Goal: Find specific page/section: Find specific page/section

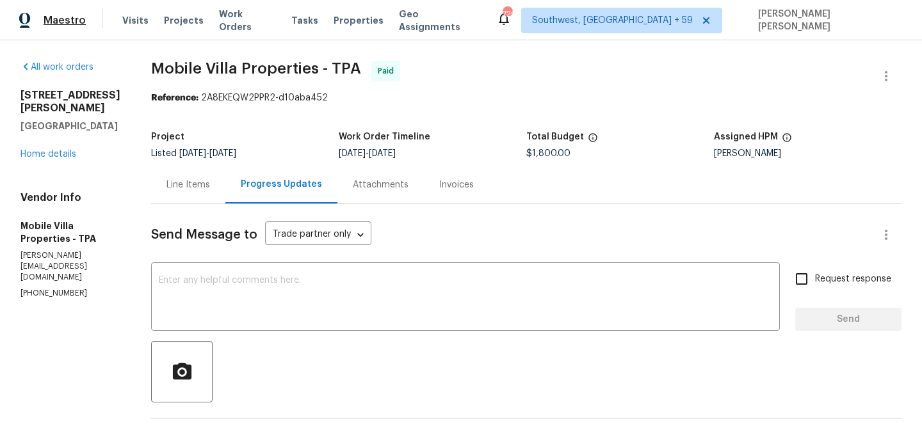
click at [74, 20] on span "Maestro" at bounding box center [65, 20] width 42 height 13
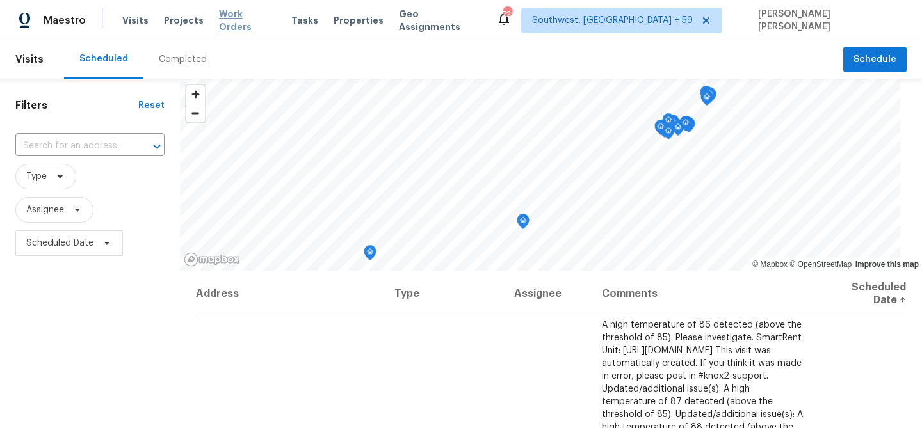
click at [237, 24] on span "Work Orders" at bounding box center [247, 21] width 57 height 26
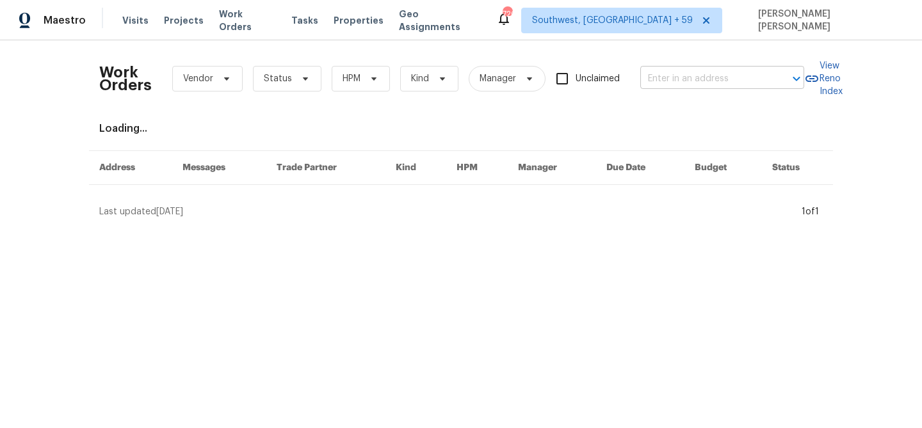
click at [723, 84] on input "text" at bounding box center [704, 79] width 128 height 20
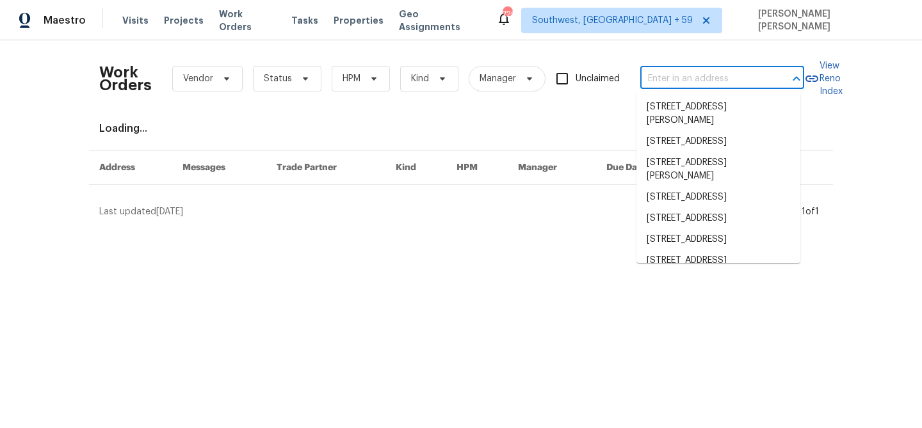
paste input "1006 Spacious Skies Ln Durham, NC 27703"
type input "1006 Spacious Skies Ln Durham, NC 27703"
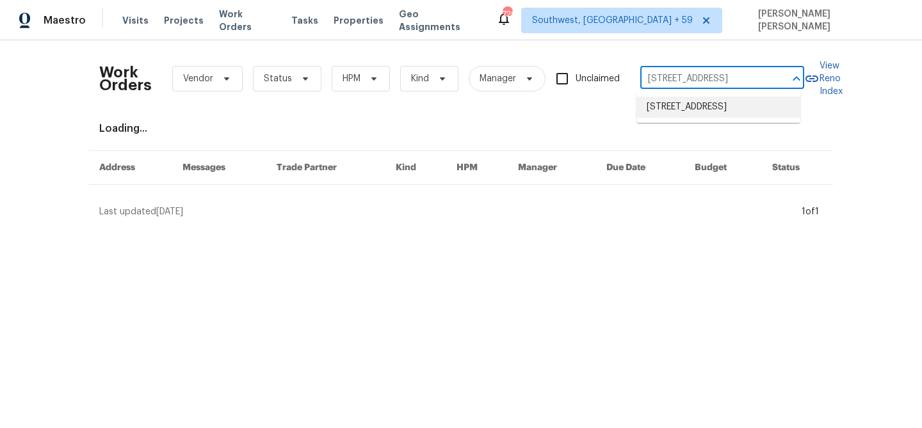
click at [714, 109] on li "1006 Spacious Skies Ln, Durham, NC 27703" at bounding box center [718, 107] width 164 height 21
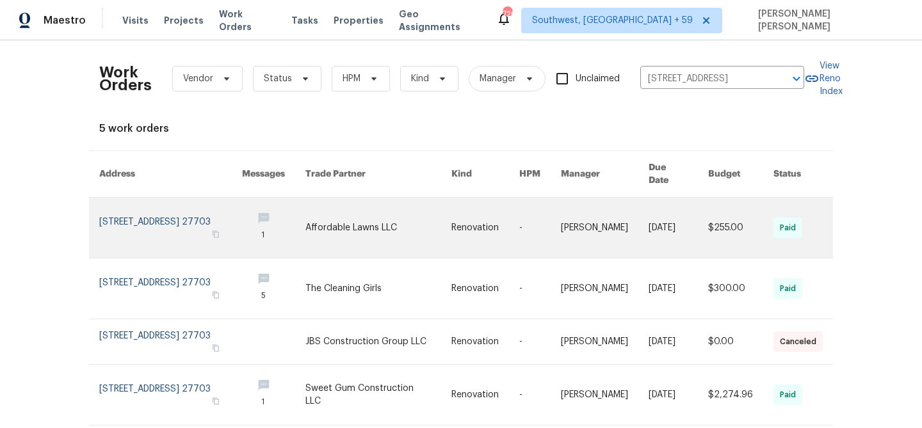
click at [622, 229] on link at bounding box center [605, 228] width 88 height 60
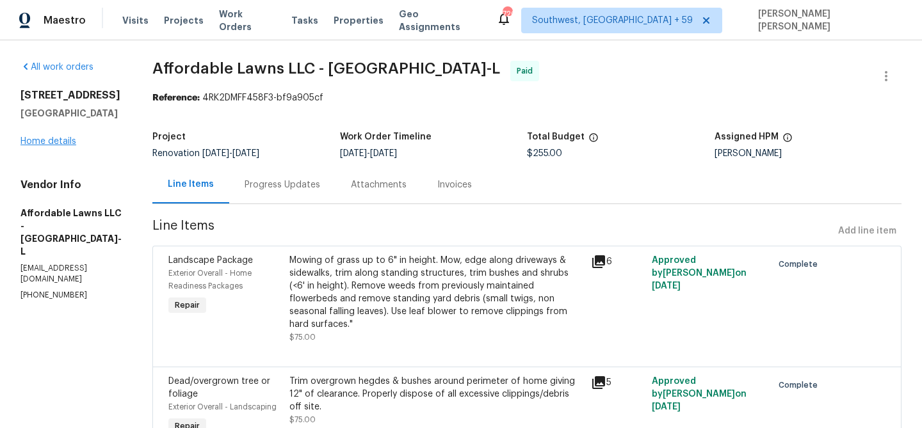
drag, startPoint x: 81, startPoint y: 144, endPoint x: 63, endPoint y: 141, distance: 17.5
click at [81, 144] on div "1006 Spacious Skies Ln Durham, NC 27703 Home details" at bounding box center [70, 118] width 101 height 59
click at [58, 140] on link "Home details" at bounding box center [48, 141] width 56 height 9
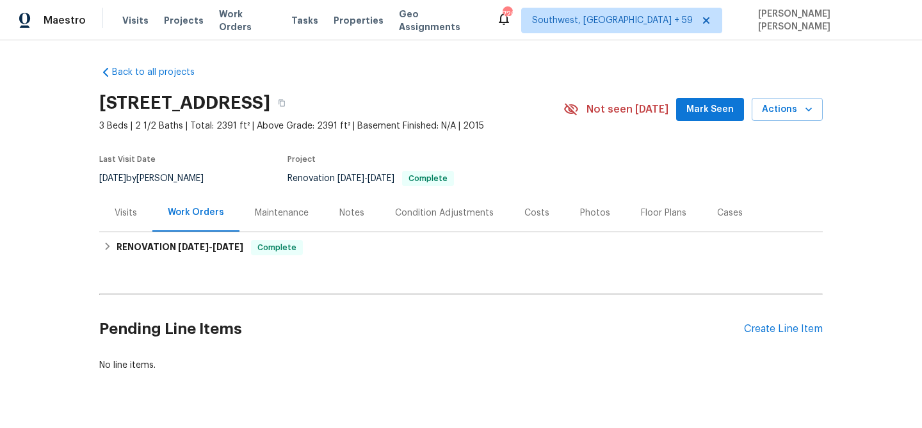
click at [121, 221] on div "Visits" at bounding box center [125, 213] width 53 height 38
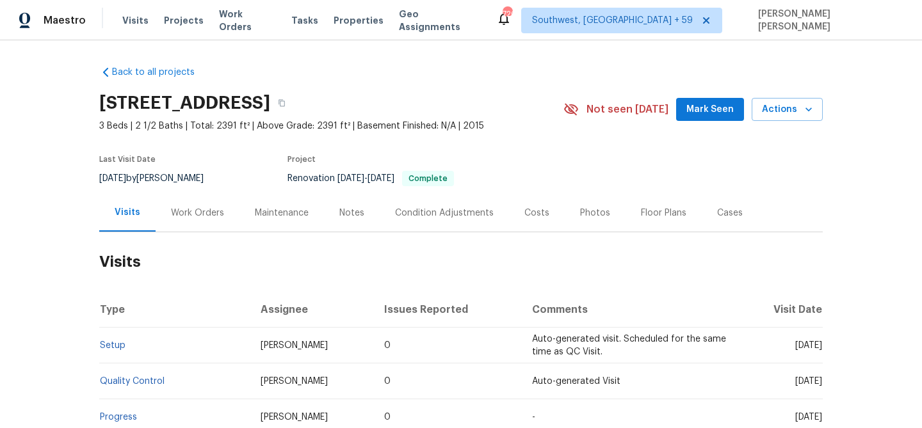
scroll to position [175, 0]
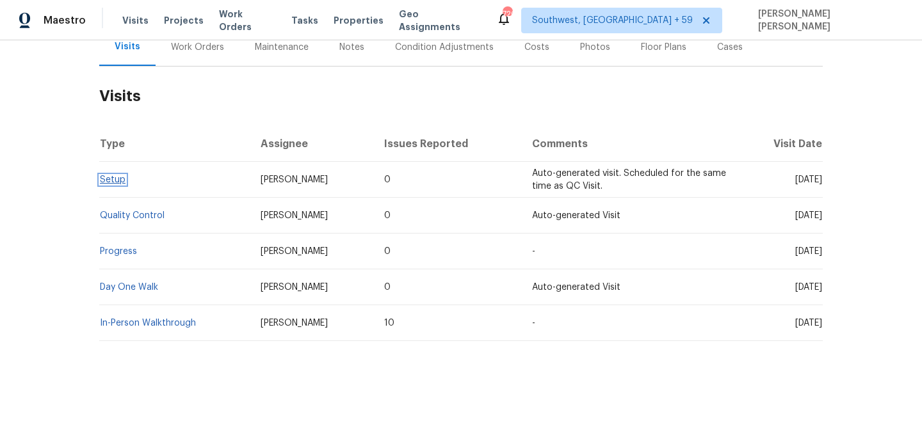
click at [108, 175] on link "Setup" at bounding box center [113, 179] width 26 height 9
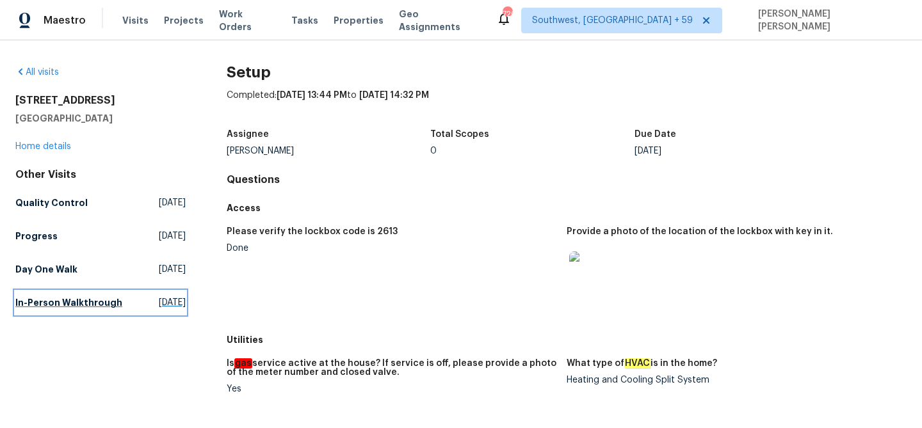
click at [29, 309] on h5 "In-Person Walkthrough" at bounding box center [68, 302] width 107 height 13
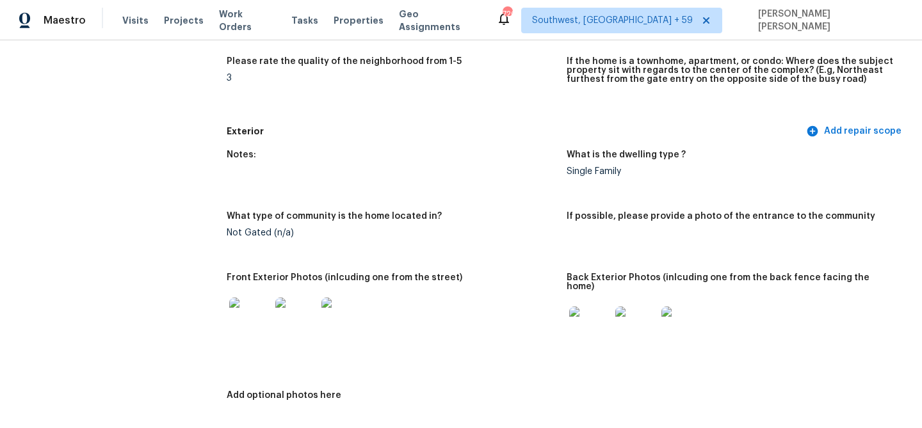
scroll to position [2603, 0]
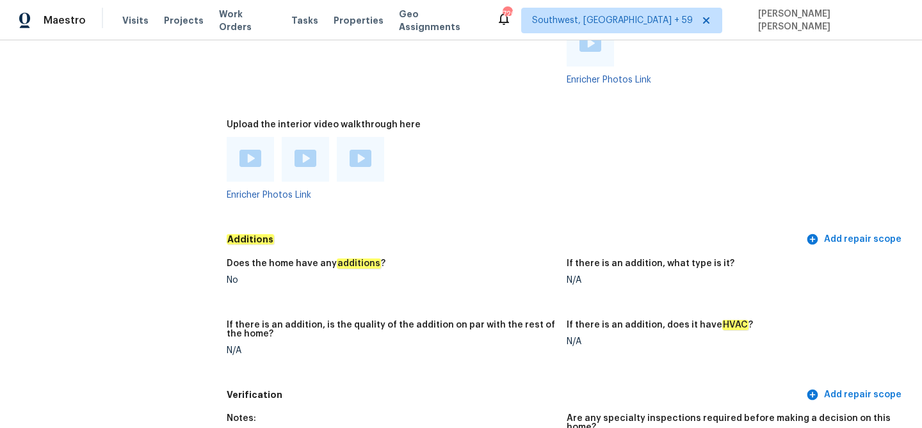
click at [241, 276] on div "No" at bounding box center [392, 280] width 330 height 9
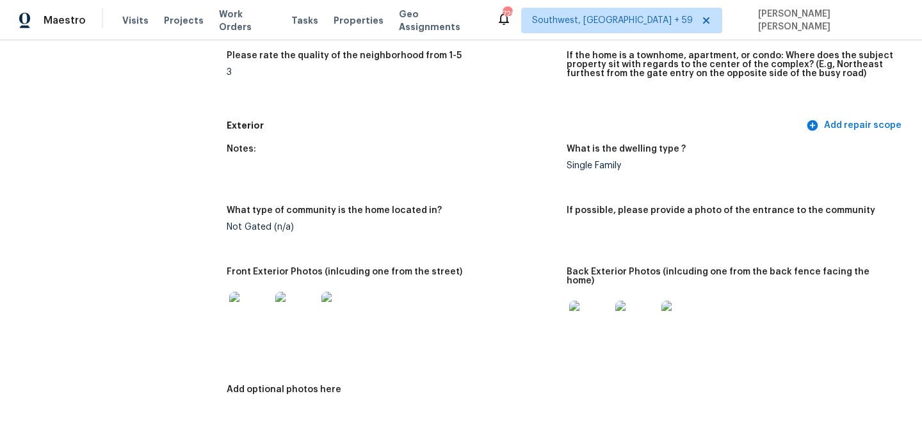
scroll to position [0, 0]
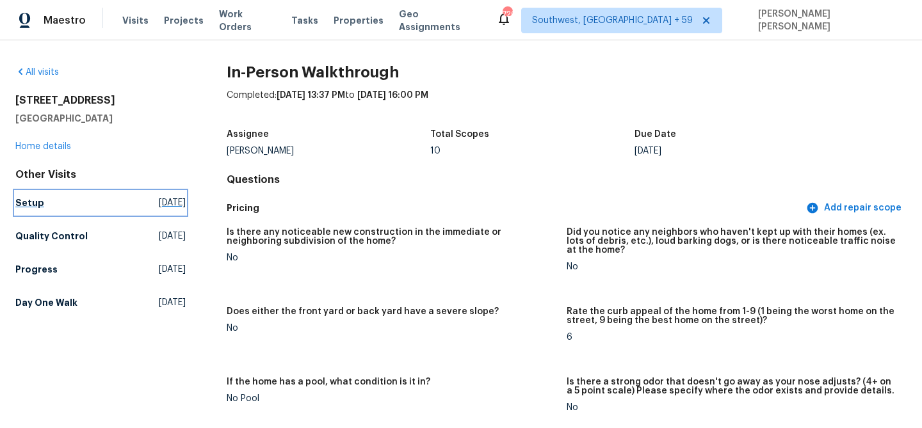
click at [29, 209] on h5 "Setup" at bounding box center [29, 203] width 29 height 13
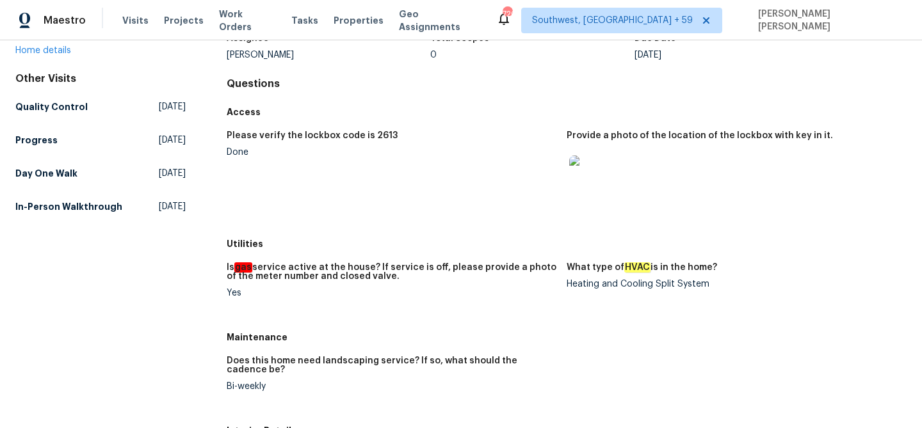
scroll to position [443, 0]
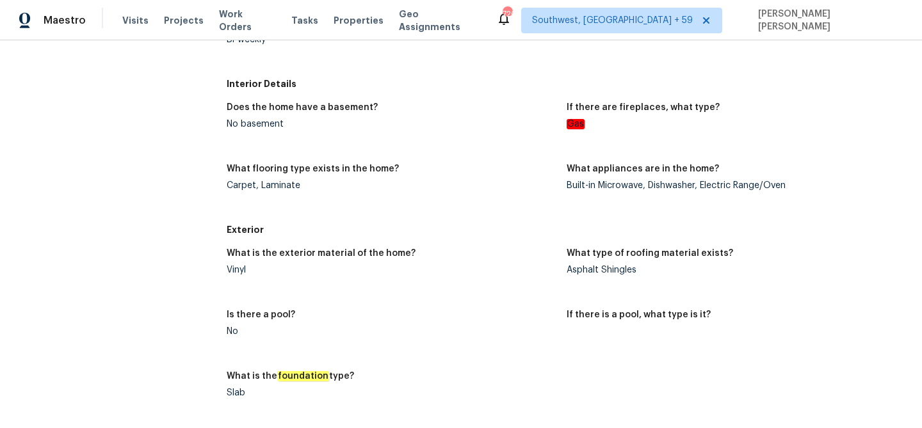
click at [295, 252] on h5 "What is the exterior material of the home?" at bounding box center [321, 253] width 189 height 9
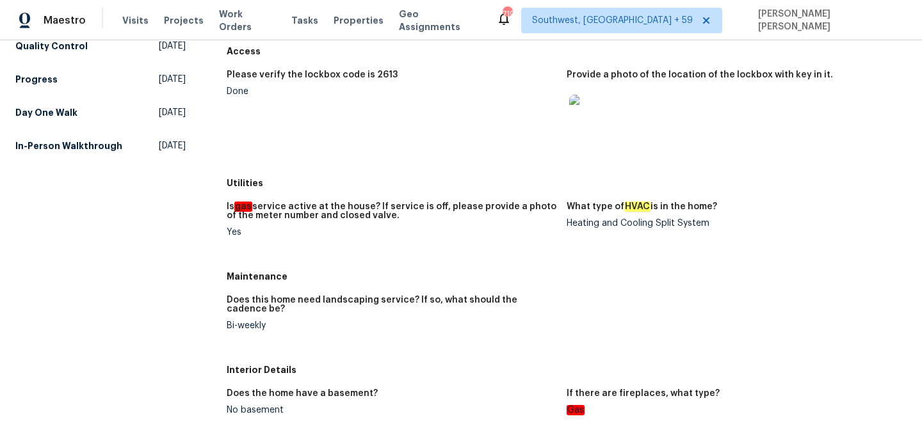
scroll to position [0, 0]
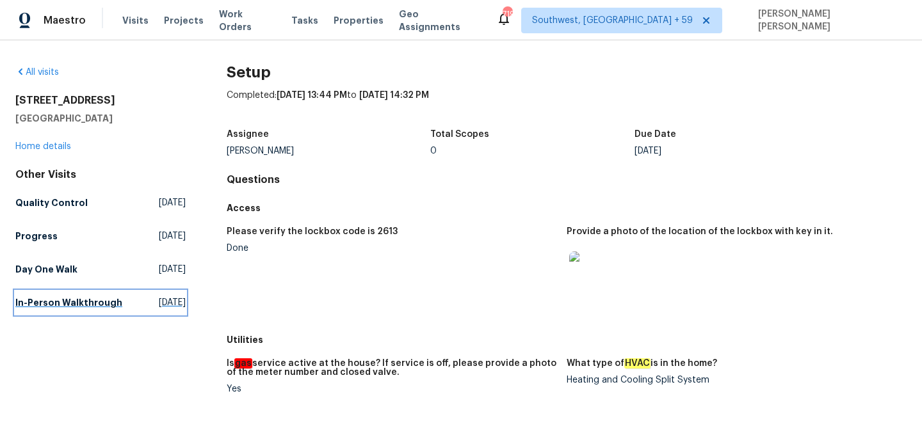
click at [20, 309] on h5 "In-Person Walkthrough" at bounding box center [68, 302] width 107 height 13
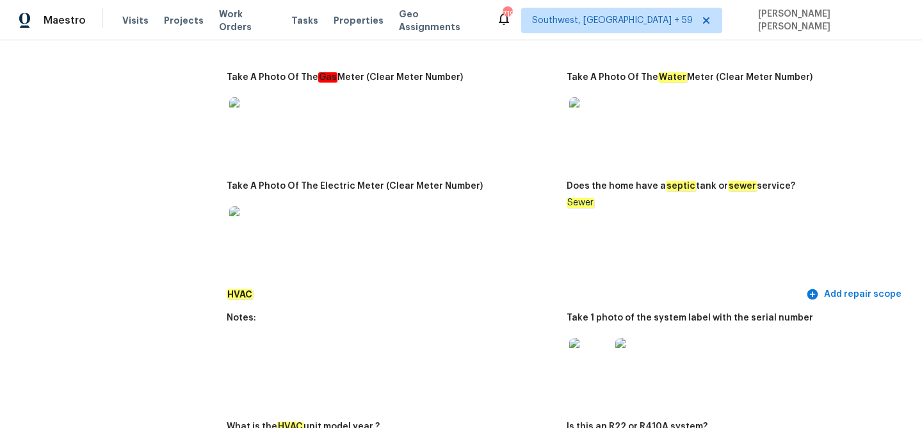
scroll to position [910, 0]
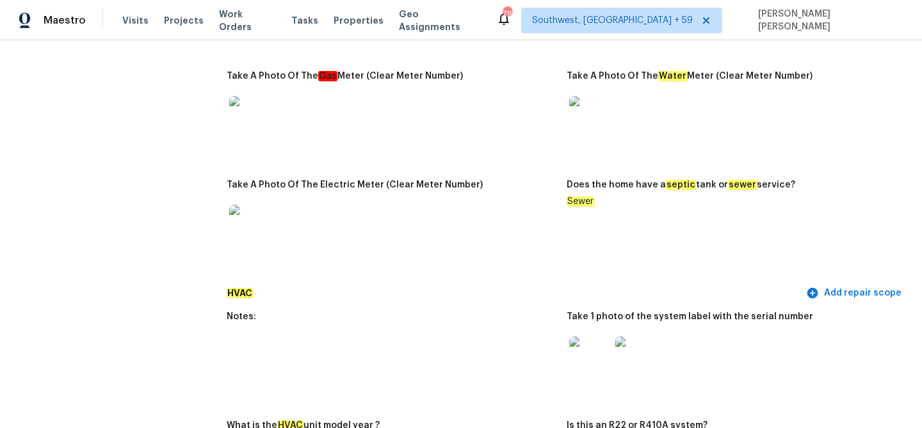
click at [592, 339] on img at bounding box center [589, 357] width 41 height 41
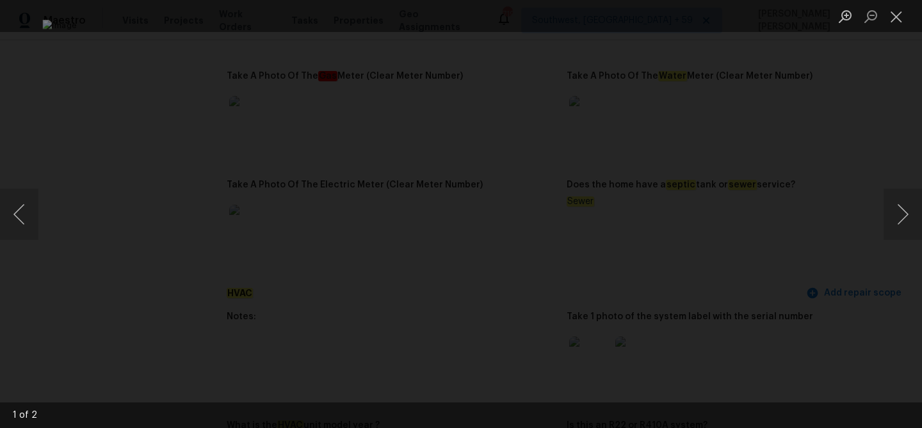
click at [154, 138] on div "Lightbox" at bounding box center [461, 214] width 922 height 428
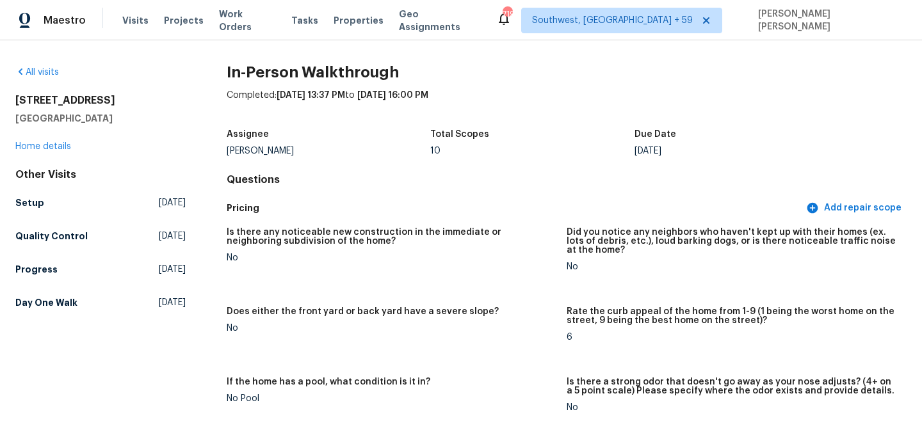
scroll to position [0, 0]
click at [51, 301] on h5 "Day One Walk" at bounding box center [46, 302] width 62 height 13
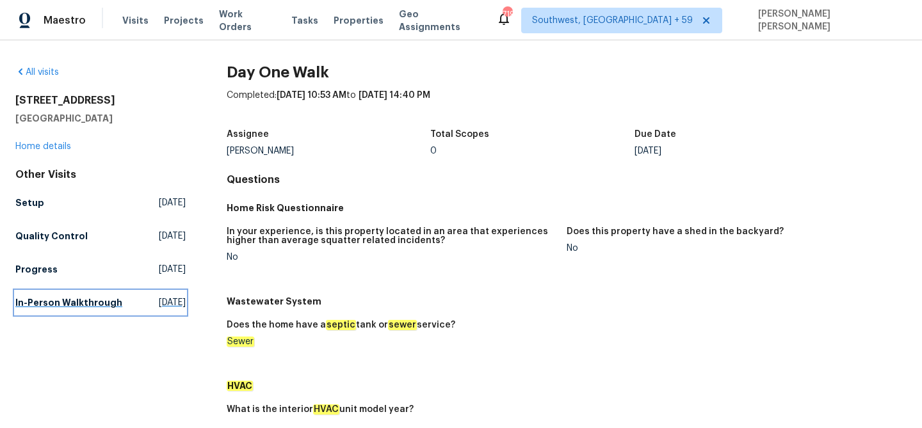
click at [44, 309] on h5 "In-Person Walkthrough" at bounding box center [68, 302] width 107 height 13
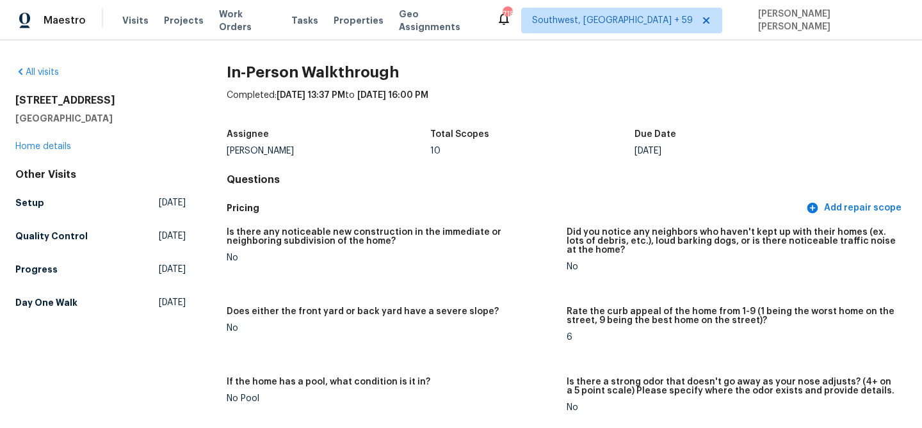
click at [33, 191] on div "Other Visits Setup Tue, Aug 26 2025 Quality Control Fri, Aug 22 2025 Progress T…" at bounding box center [100, 241] width 170 height 146
click at [26, 208] on h5 "Setup" at bounding box center [29, 203] width 29 height 13
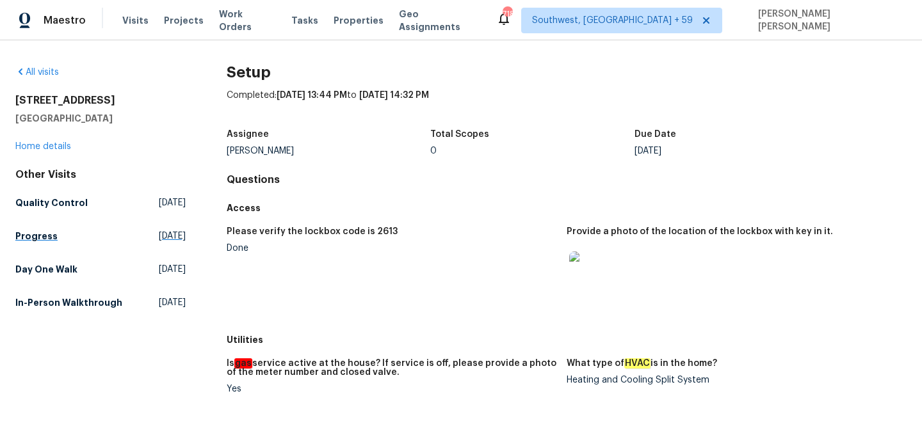
scroll to position [528, 0]
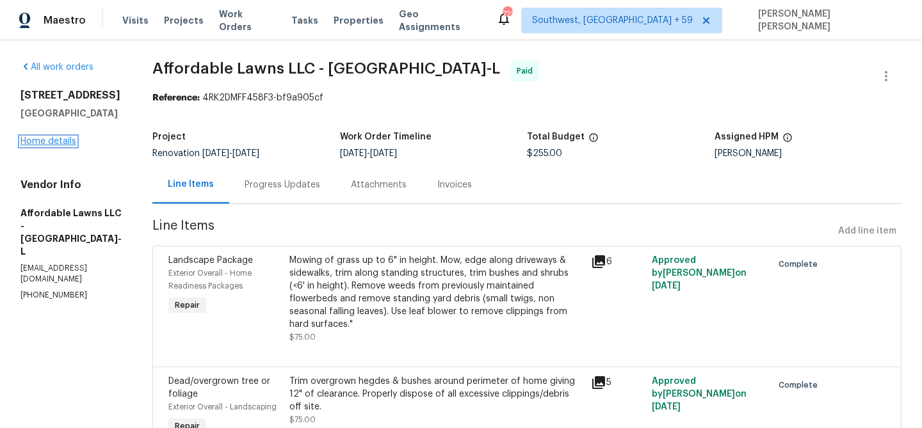
click at [54, 137] on link "Home details" at bounding box center [48, 141] width 56 height 9
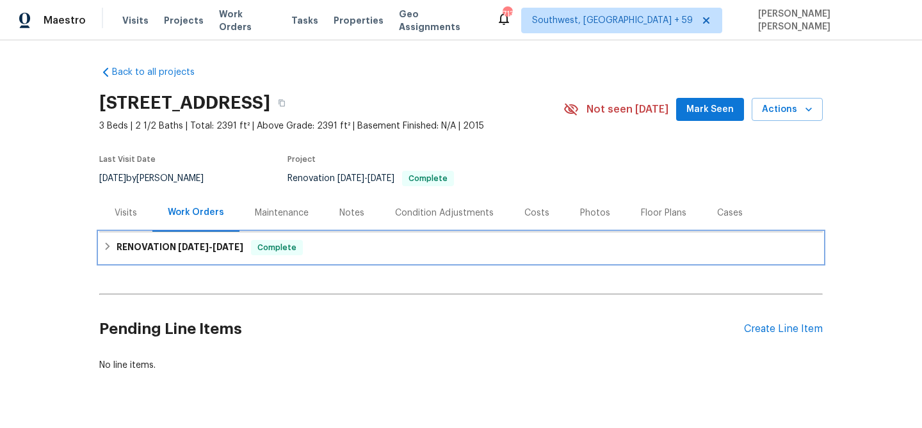
click at [236, 243] on span "8/29/25" at bounding box center [228, 247] width 31 height 9
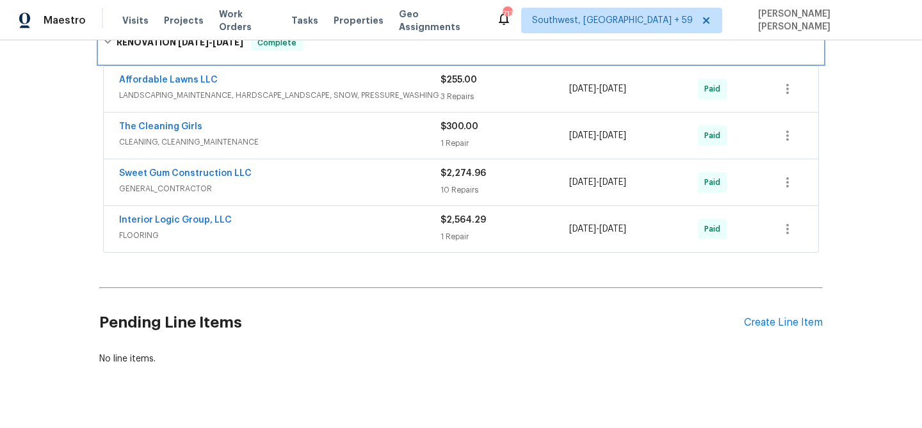
scroll to position [220, 0]
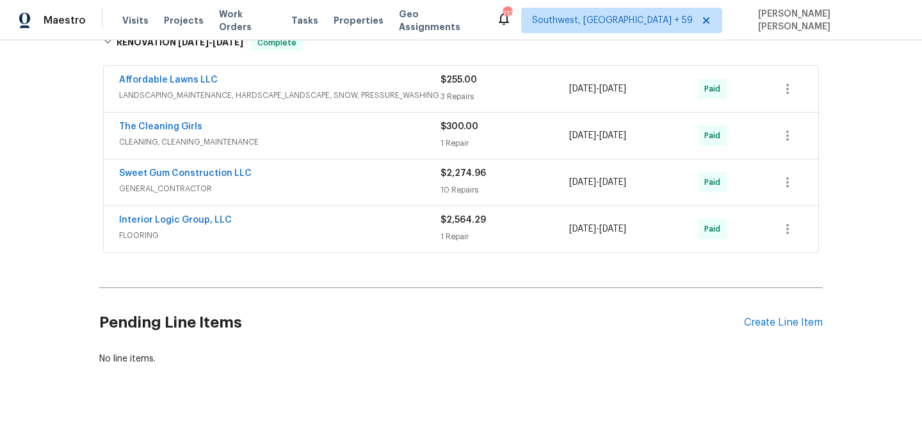
click at [390, 232] on span "FLOORING" at bounding box center [279, 235] width 321 height 13
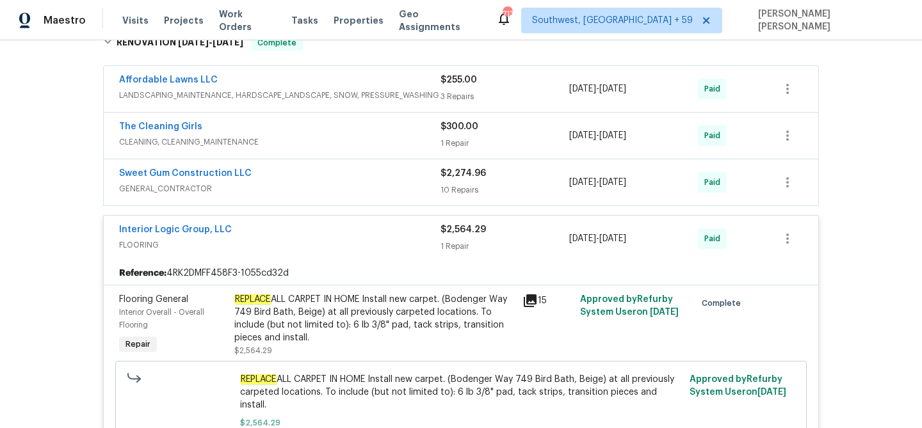
click at [387, 178] on div "Sweet Gum Construction LLC" at bounding box center [279, 174] width 321 height 15
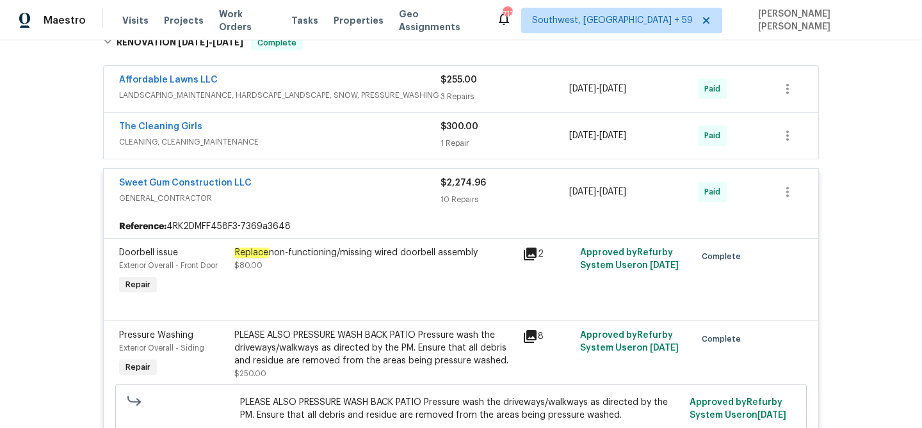
click at [403, 133] on div "The Cleaning Girls" at bounding box center [279, 127] width 321 height 15
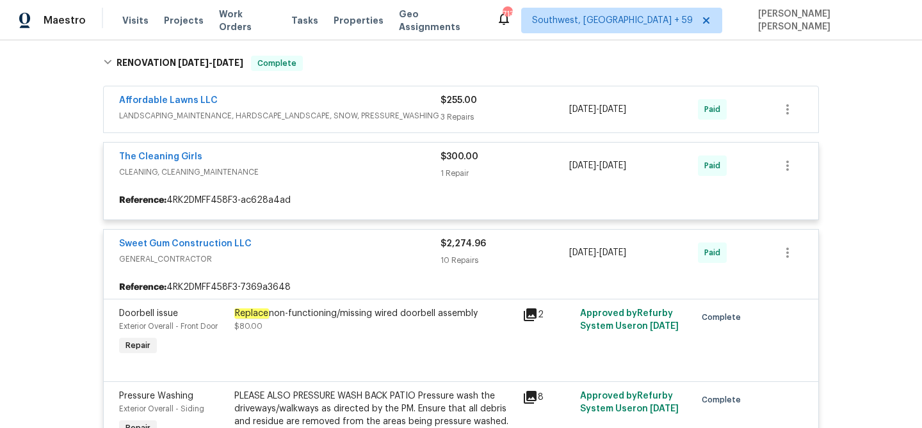
scroll to position [199, 0]
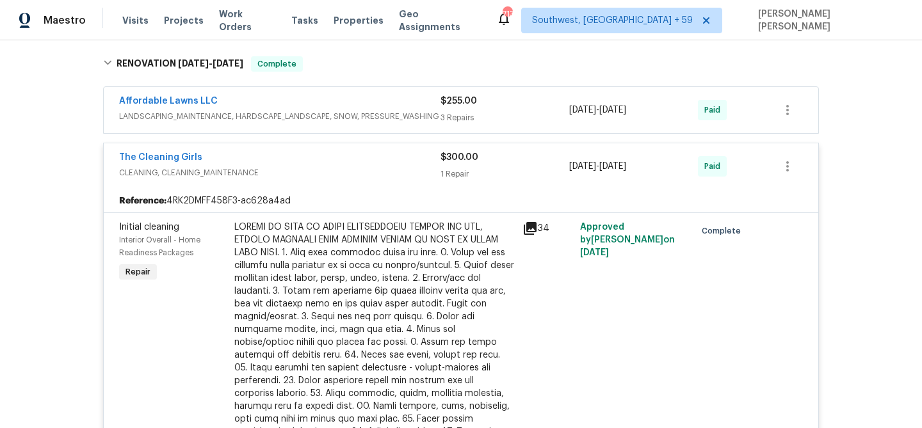
click at [406, 110] on span "LANDSCAPING_MAINTENANCE, HARDSCAPE_LANDSCAPE, SNOW, PRESSURE_WASHING" at bounding box center [279, 116] width 321 height 13
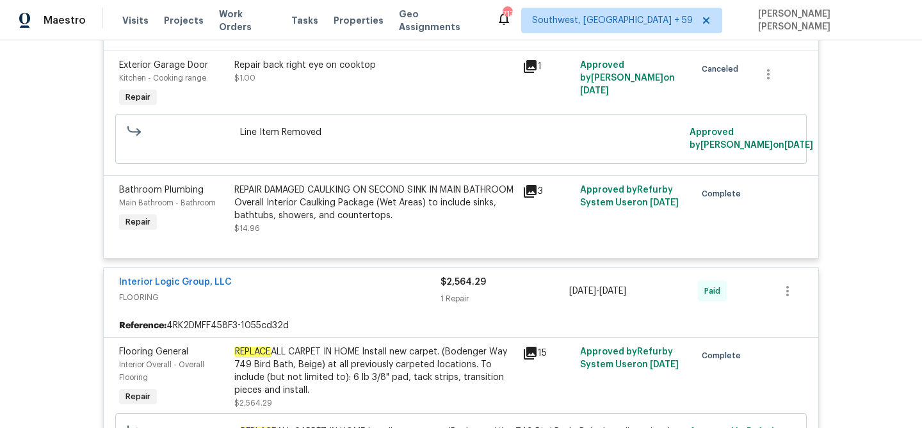
scroll to position [2569, 0]
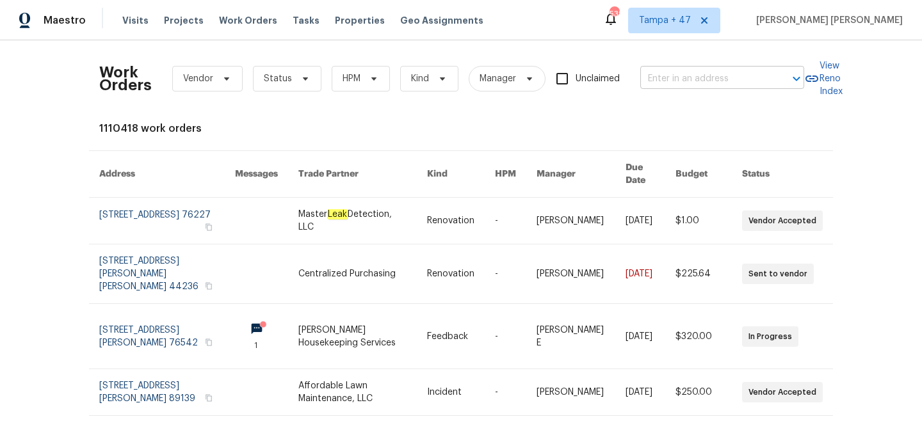
click at [641, 77] on input "text" at bounding box center [704, 79] width 128 height 20
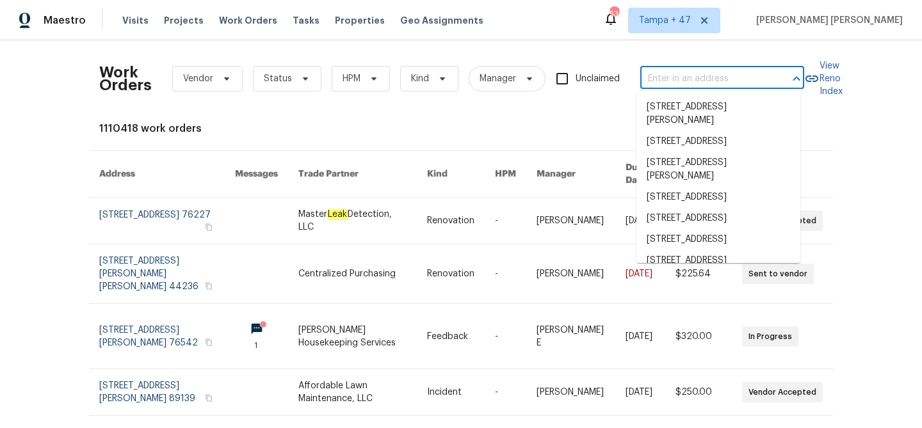
paste input "1021 Villa Dr, Fort Worth, TX 76120"
type input "1021 Villa Dr, Fort Worth, TX 76120"
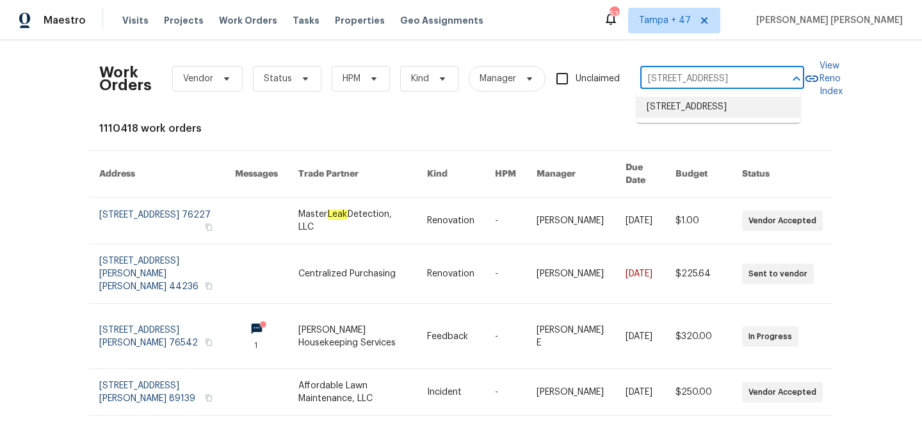
click at [719, 99] on li "1021 Villa Dr, Fort Worth, TX 76120" at bounding box center [718, 107] width 164 height 21
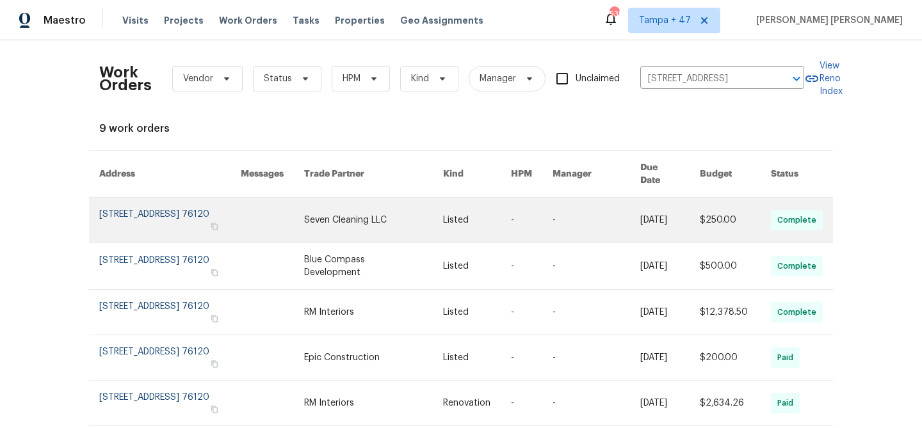
click at [709, 214] on link at bounding box center [735, 220] width 71 height 45
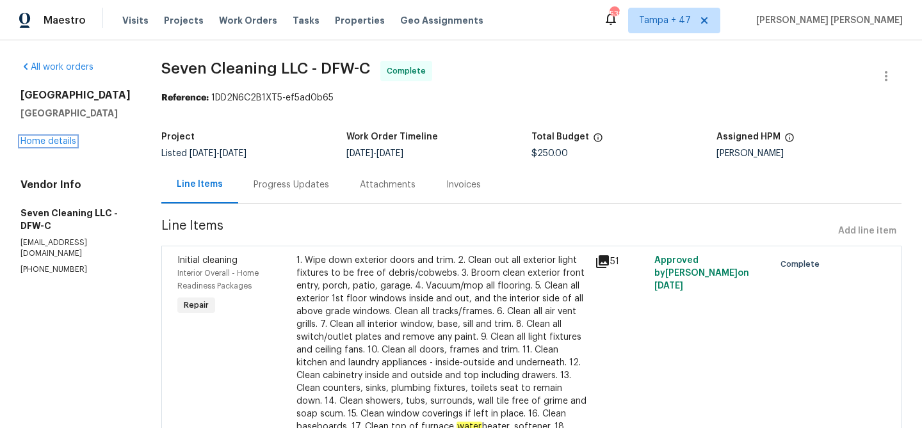
click at [59, 140] on link "Home details" at bounding box center [48, 141] width 56 height 9
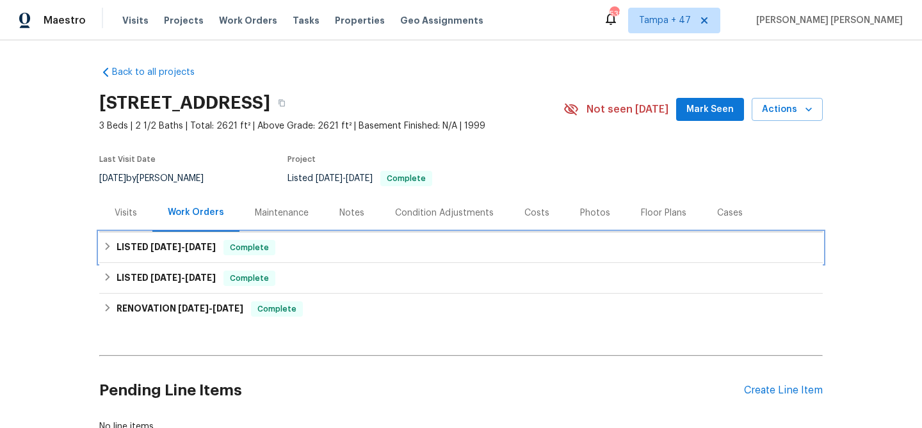
click at [241, 246] on span "Complete" at bounding box center [249, 247] width 49 height 13
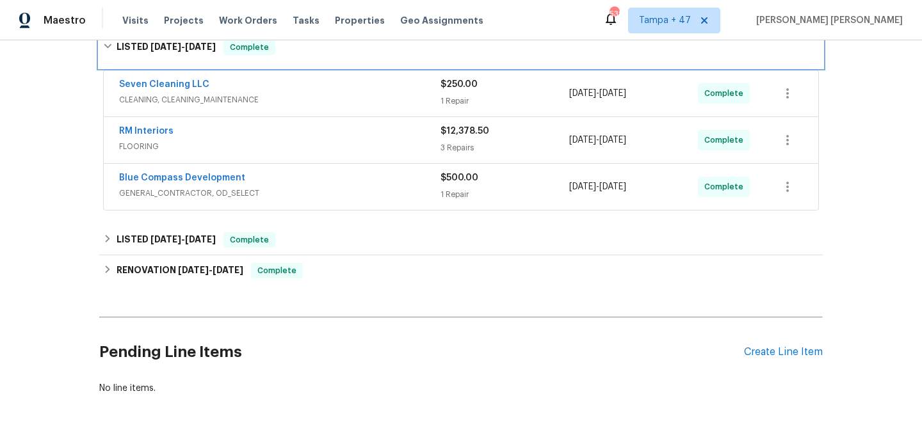
scroll to position [250, 0]
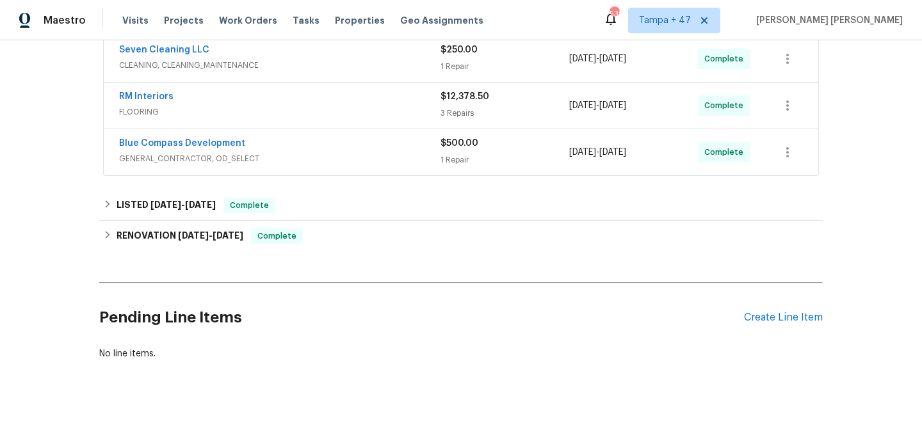
click at [403, 152] on span "GENERAL_CONTRACTOR, OD_SELECT" at bounding box center [279, 158] width 321 height 13
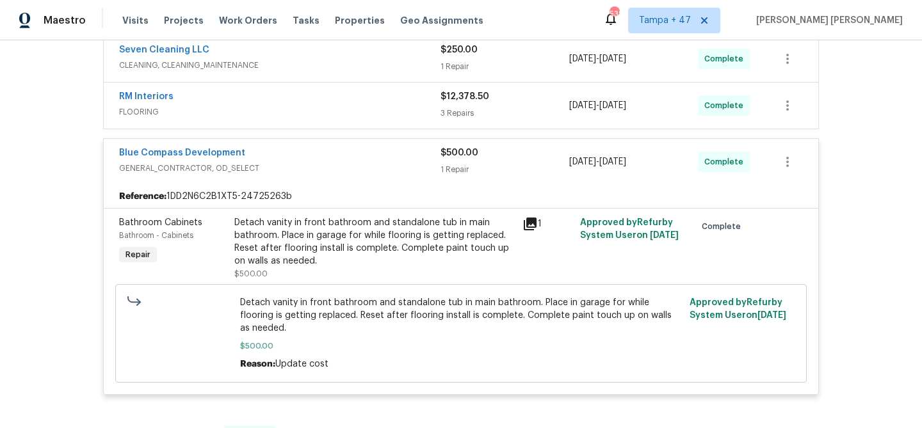
click at [385, 102] on div "RM Interiors" at bounding box center [279, 97] width 321 height 15
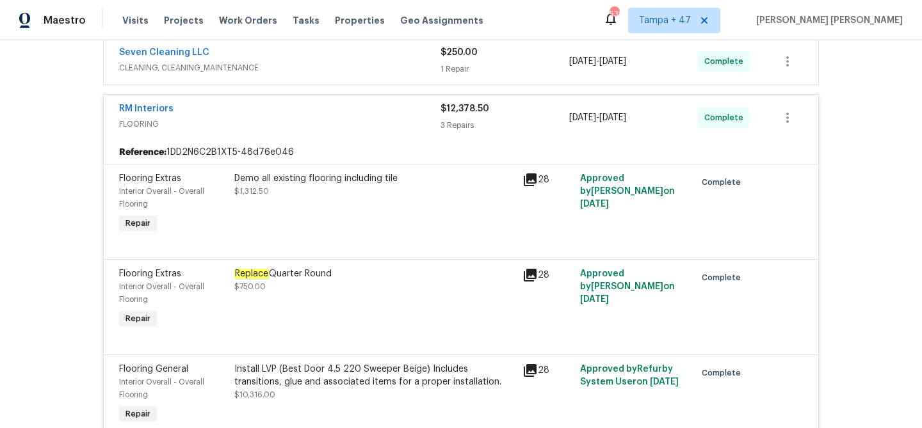
scroll to position [245, 0]
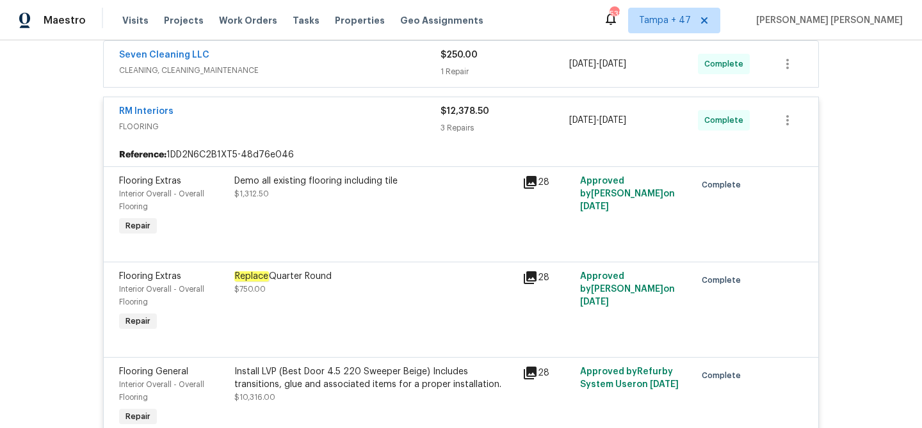
click at [394, 64] on span "CLEANING, CLEANING_MAINTENANCE" at bounding box center [279, 70] width 321 height 13
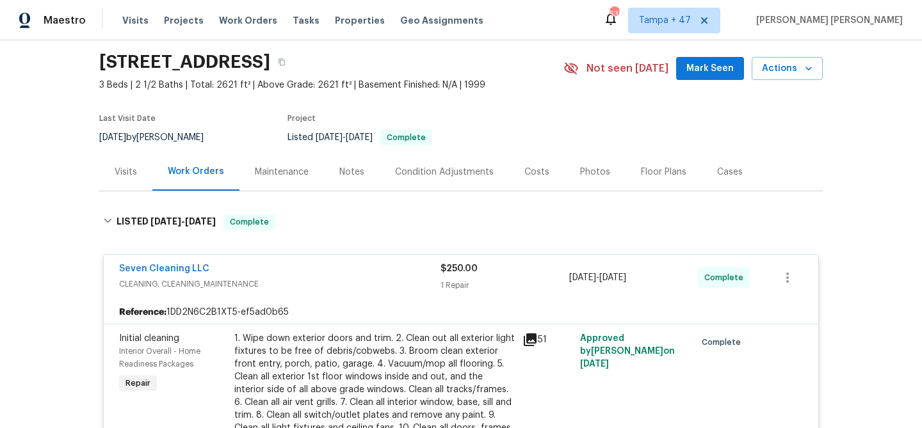
scroll to position [17, 0]
